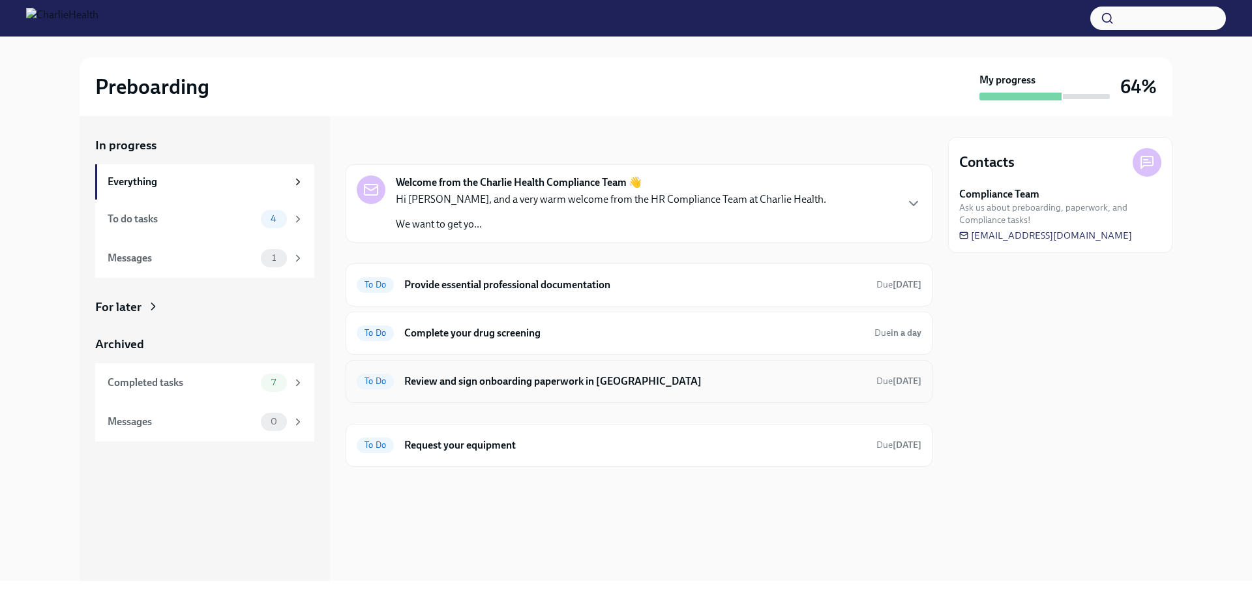
click at [500, 382] on h6 "Review and sign onboarding paperwork in [GEOGRAPHIC_DATA]" at bounding box center [635, 381] width 462 height 14
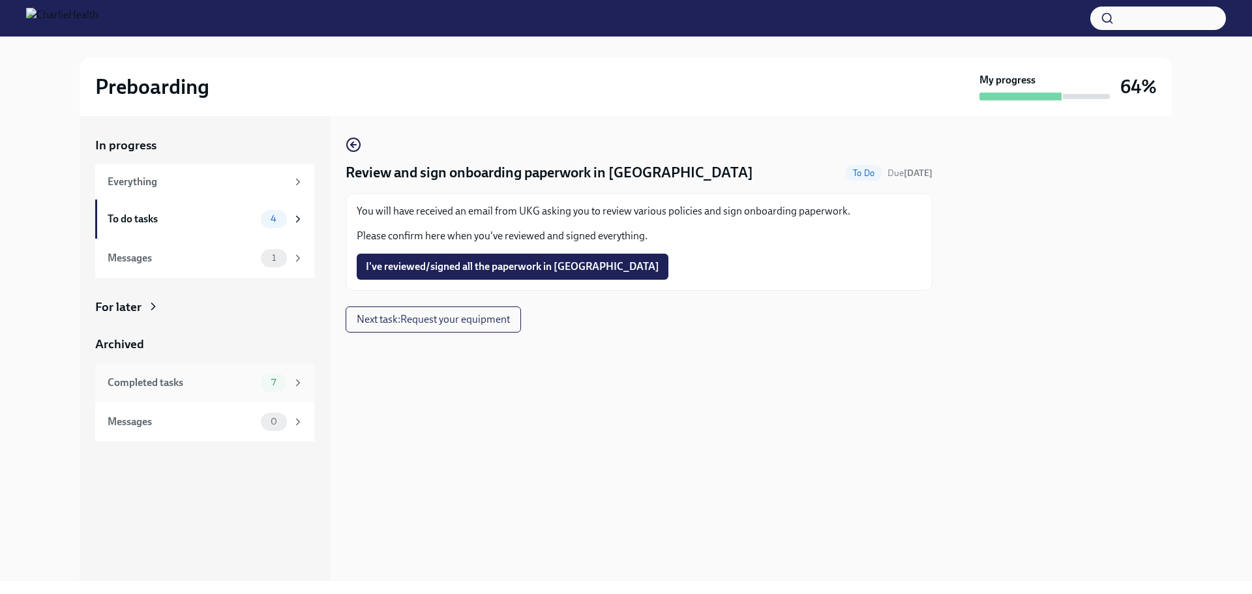
click at [269, 383] on span "7" at bounding box center [273, 383] width 20 height 10
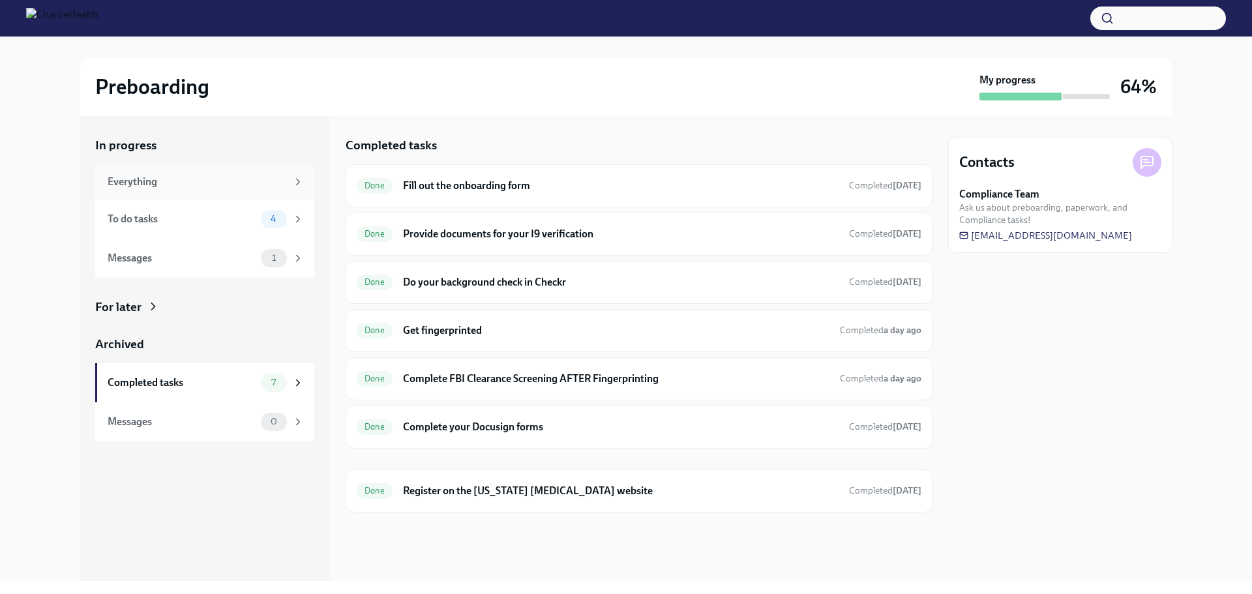
click at [172, 180] on div "Everything" at bounding box center [197, 182] width 179 height 14
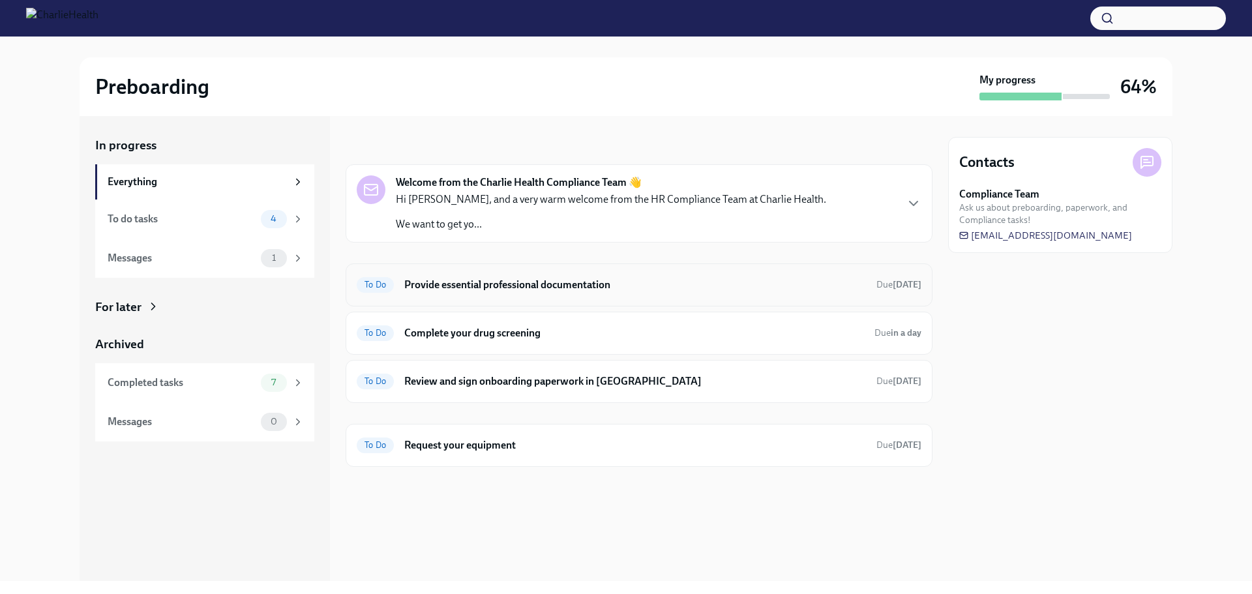
click at [557, 283] on h6 "Provide essential professional documentation" at bounding box center [635, 285] width 462 height 14
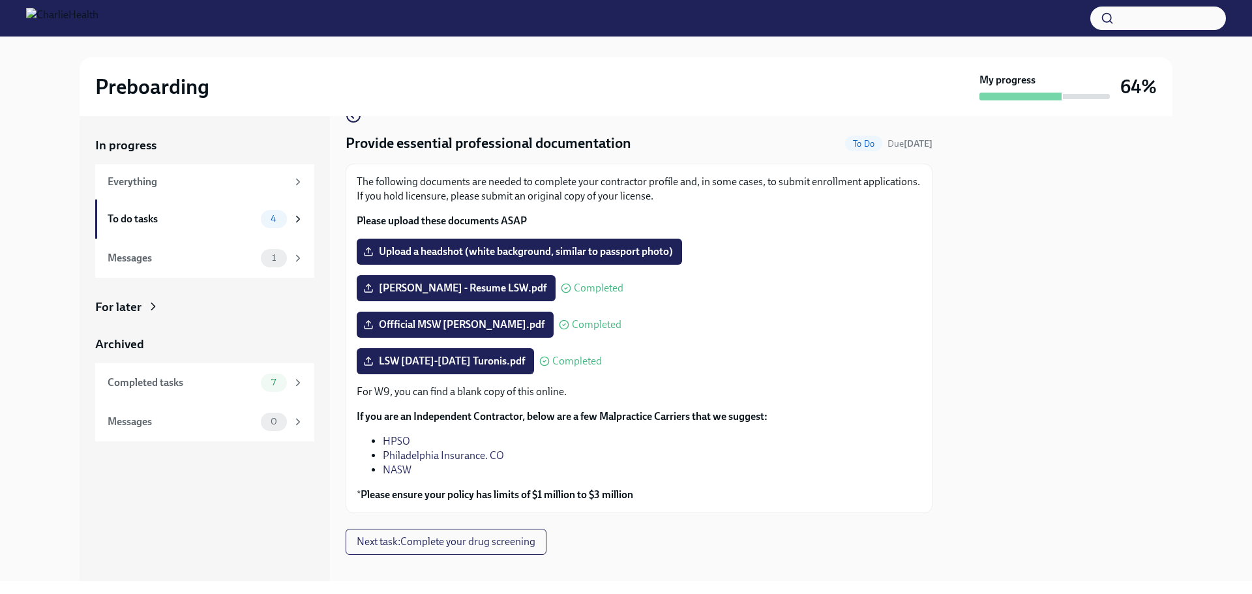
scroll to position [45, 0]
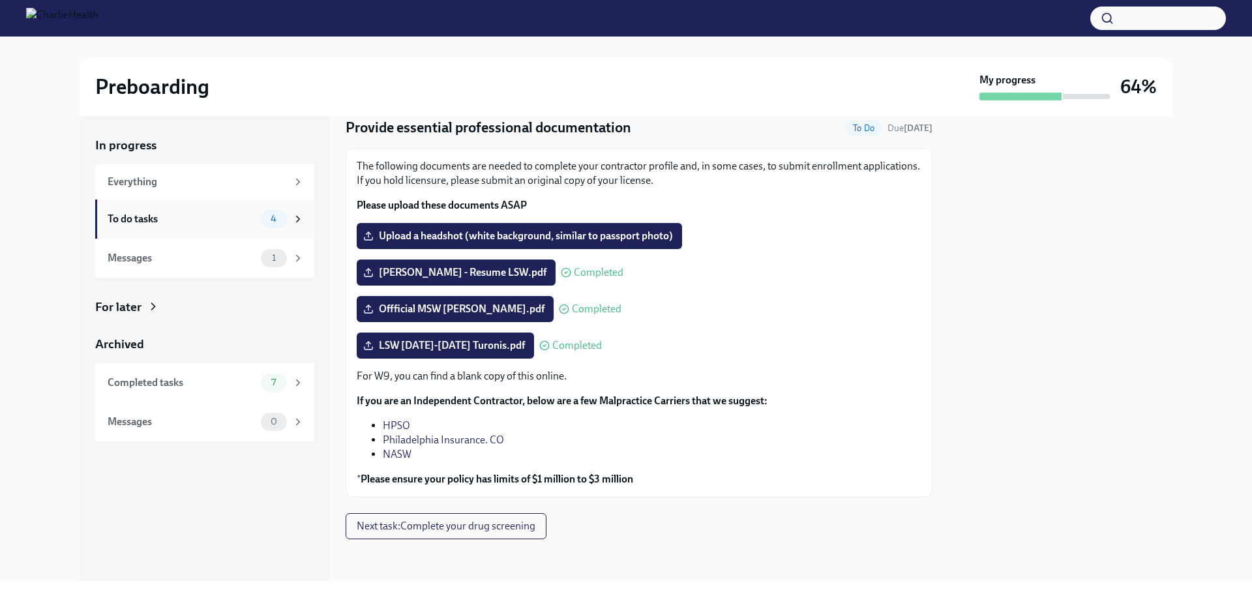
click at [134, 220] on div "To do tasks" at bounding box center [182, 219] width 148 height 14
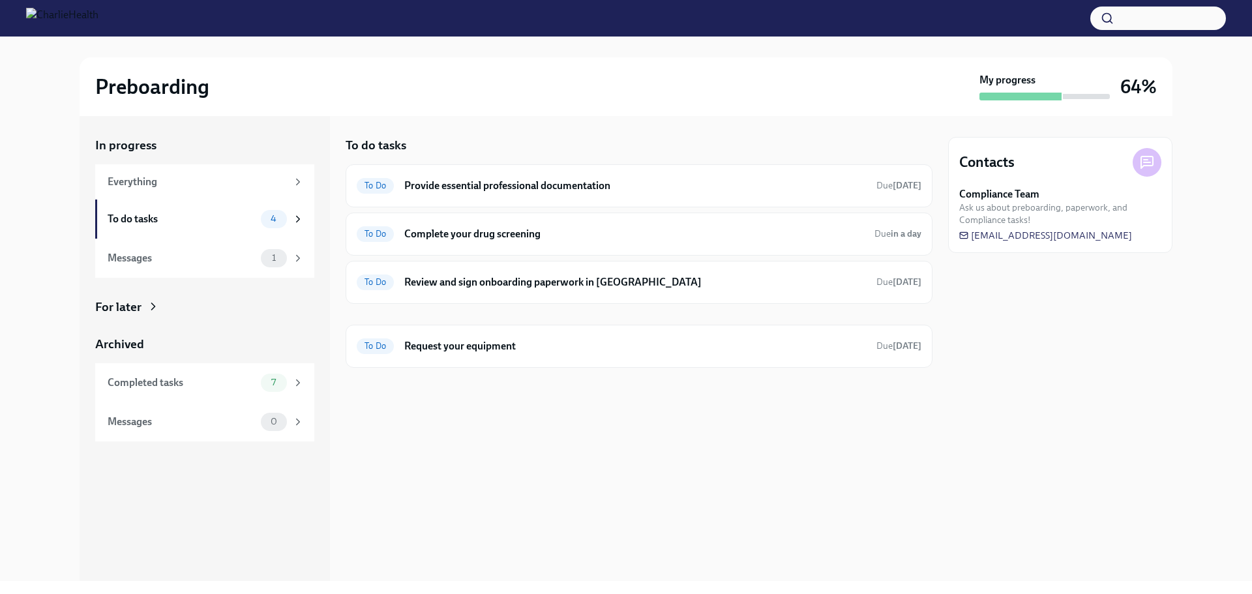
click at [151, 308] on icon at bounding box center [153, 306] width 13 height 13
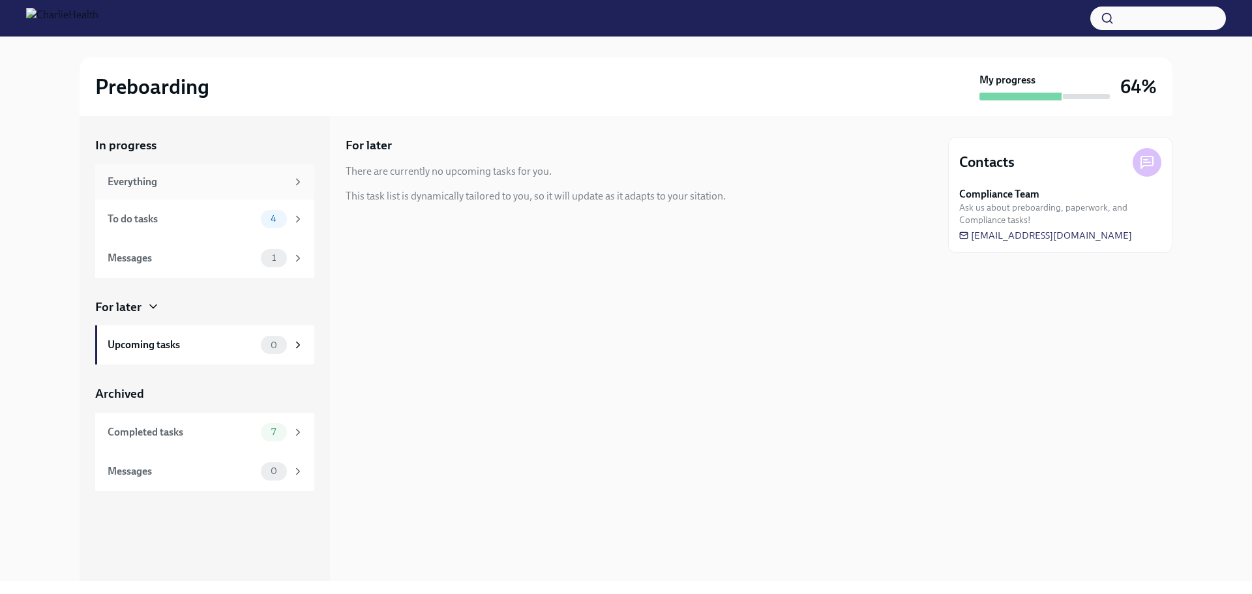
click at [140, 183] on div "Everything" at bounding box center [197, 182] width 179 height 14
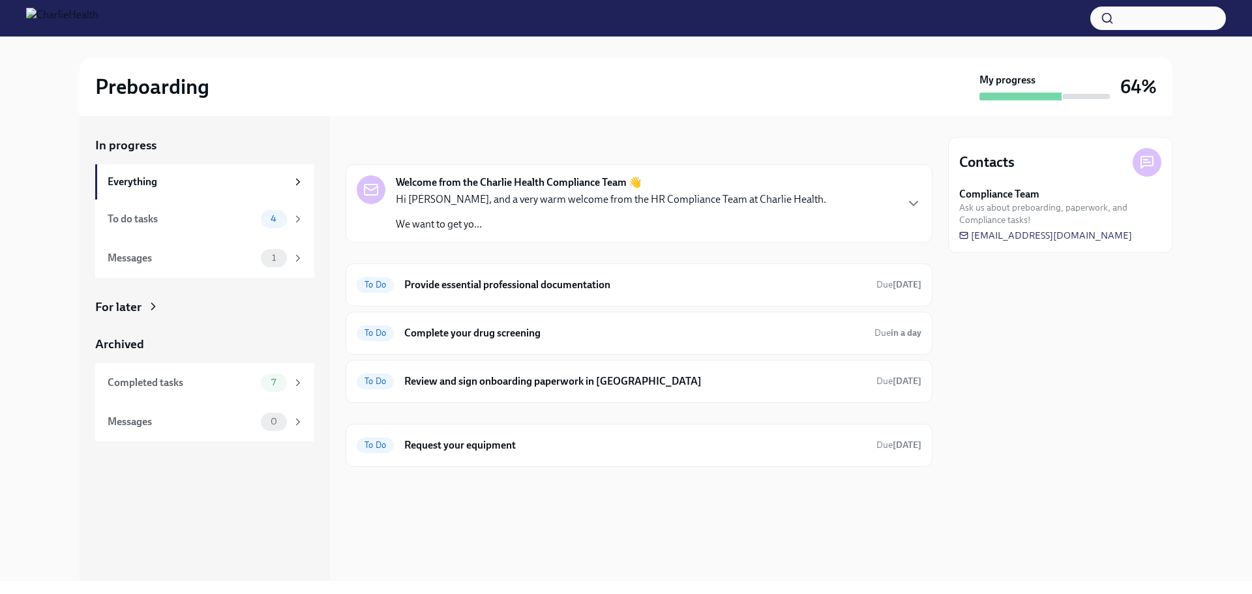
drag, startPoint x: 22, startPoint y: 291, endPoint x: 41, endPoint y: 281, distance: 22.2
click at [25, 290] on div "In progress Everything To do tasks 4 Messages 1 For later Archived Completed ta…" at bounding box center [626, 348] width 1210 height 465
click at [151, 382] on div "Completed tasks" at bounding box center [182, 383] width 148 height 14
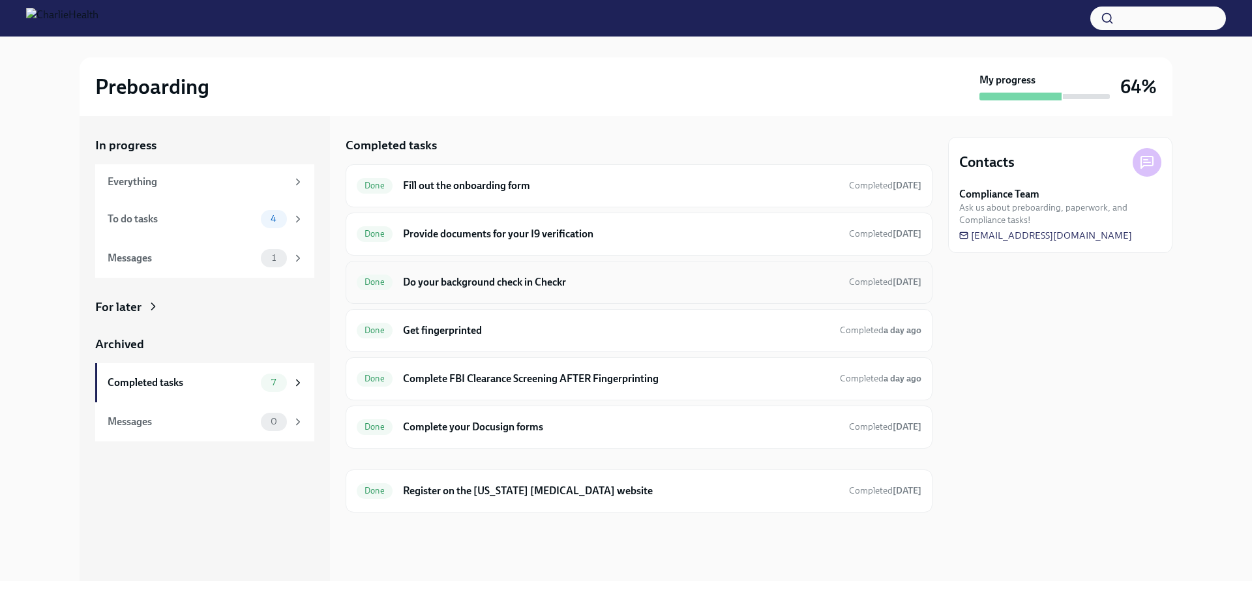
click at [432, 286] on h6 "Do your background check in Checkr" at bounding box center [621, 282] width 436 height 14
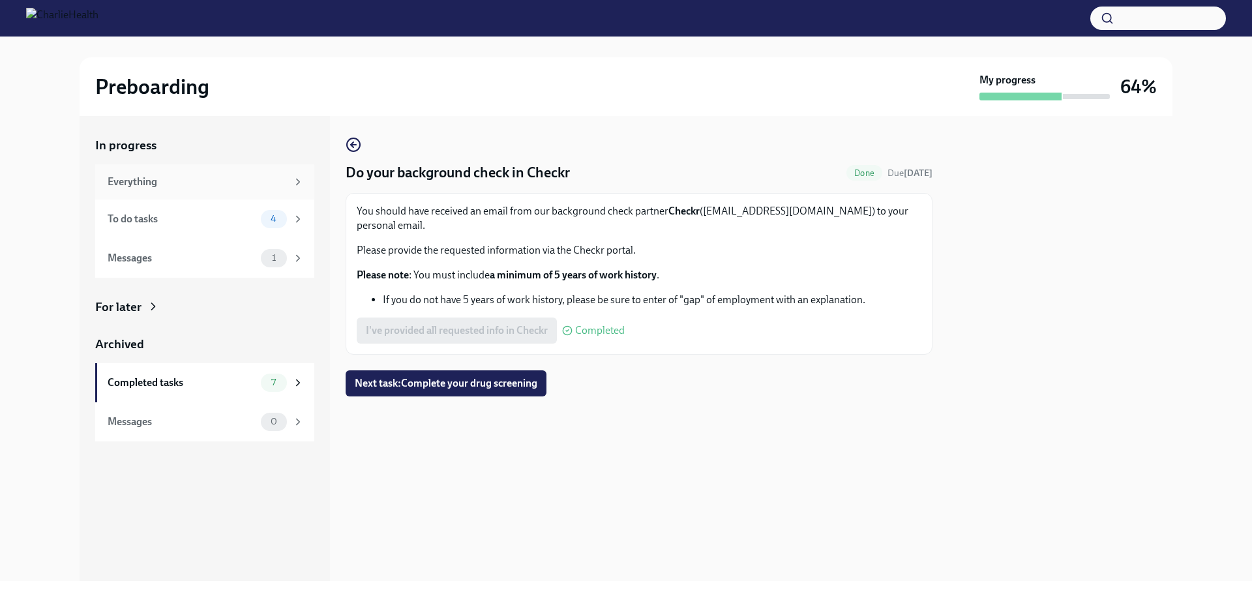
click at [207, 178] on div "Everything" at bounding box center [197, 182] width 179 height 14
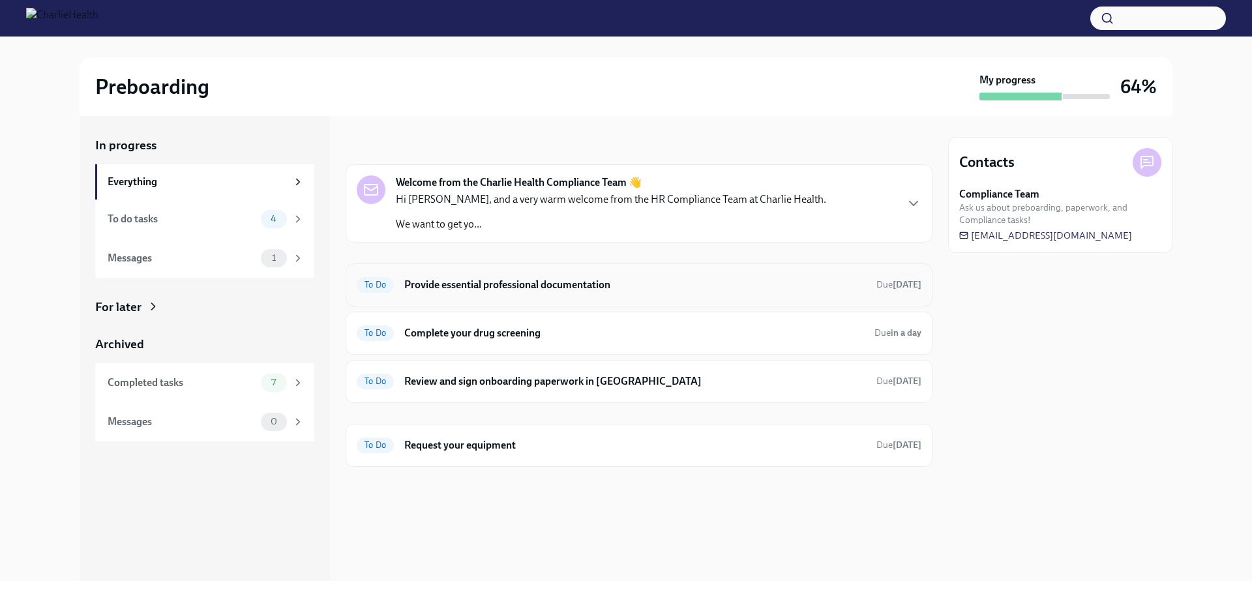
click at [484, 276] on div "To Do Provide essential professional documentation Due [DATE]" at bounding box center [639, 285] width 565 height 21
